Goal: Navigation & Orientation: Find specific page/section

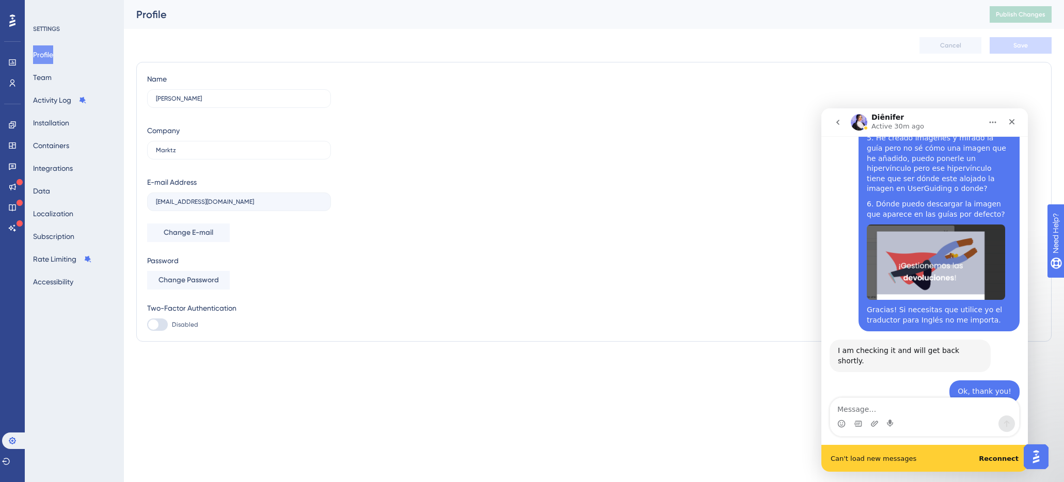
scroll to position [1109, 0]
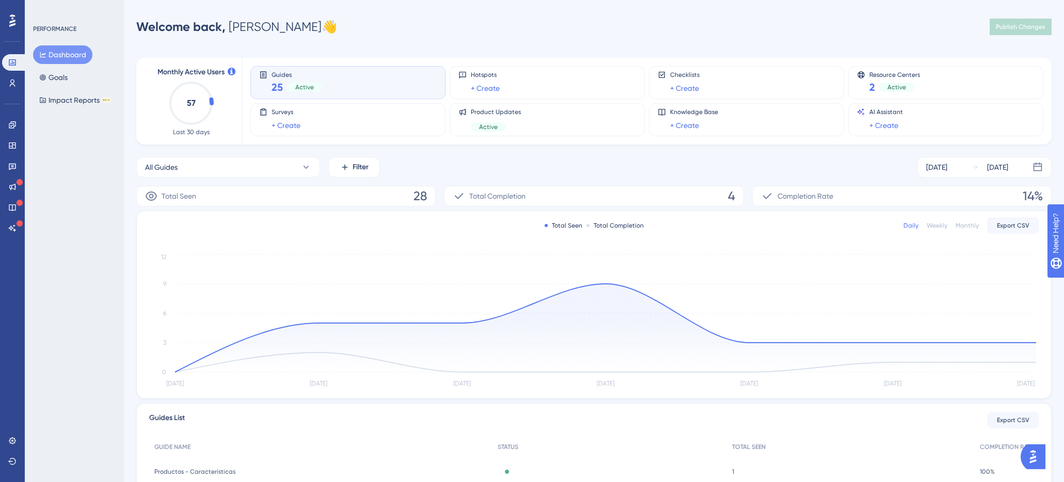
click at [1030, 446] on button "Open AI Assistant Launcher" at bounding box center [1032, 456] width 25 height 25
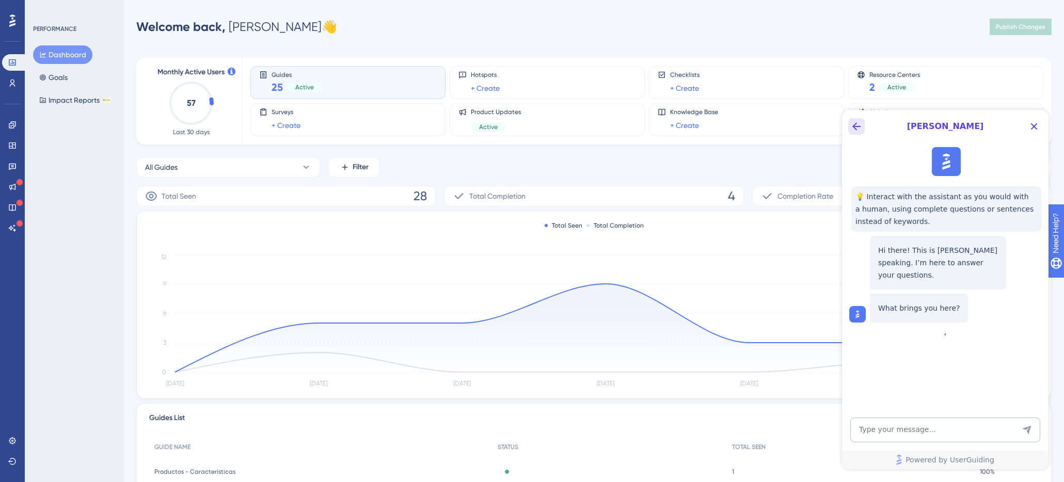
click at [853, 119] on button "Back Button" at bounding box center [856, 126] width 17 height 17
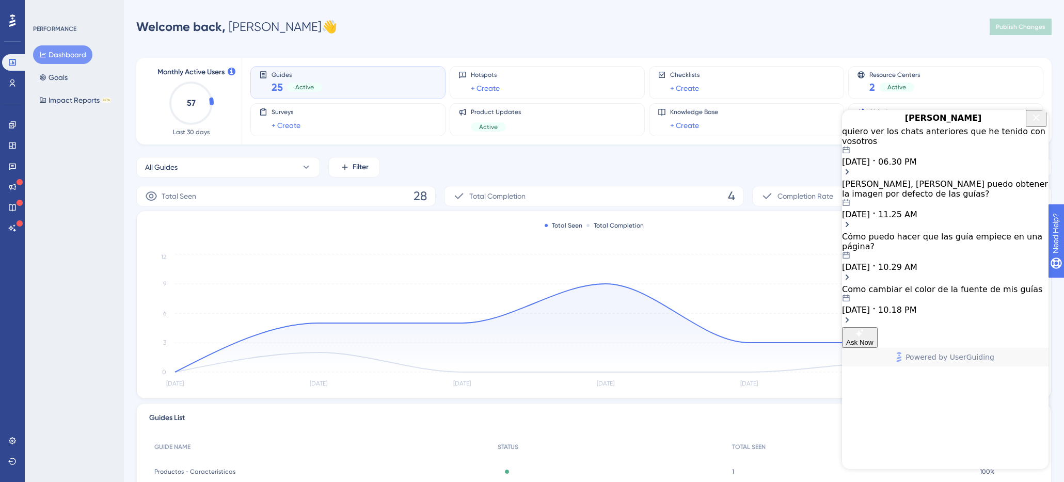
click at [1036, 121] on icon "Close Button" at bounding box center [1036, 117] width 7 height 7
